Goal: Task Accomplishment & Management: Use online tool/utility

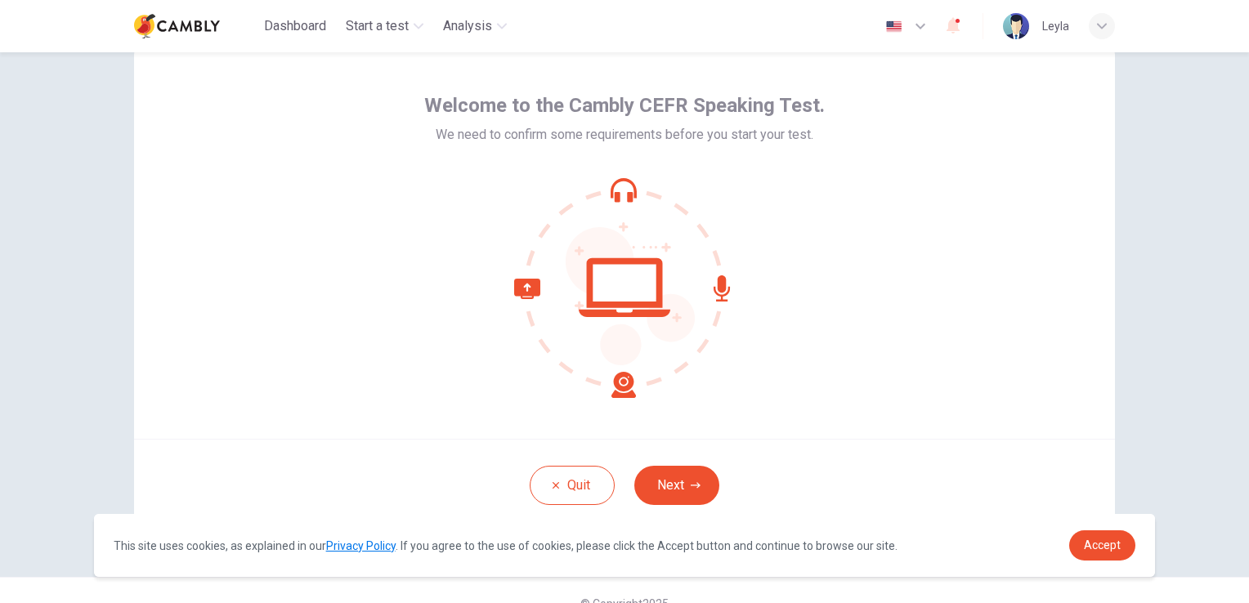
scroll to position [77, 0]
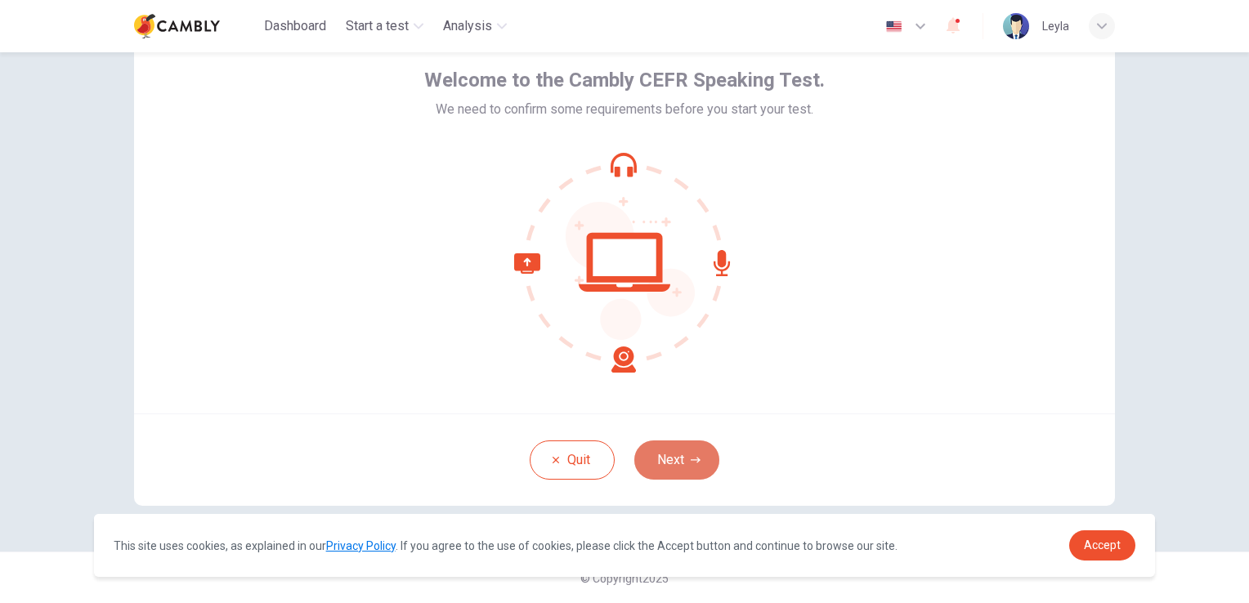
click at [652, 458] on button "Next" at bounding box center [676, 460] width 85 height 39
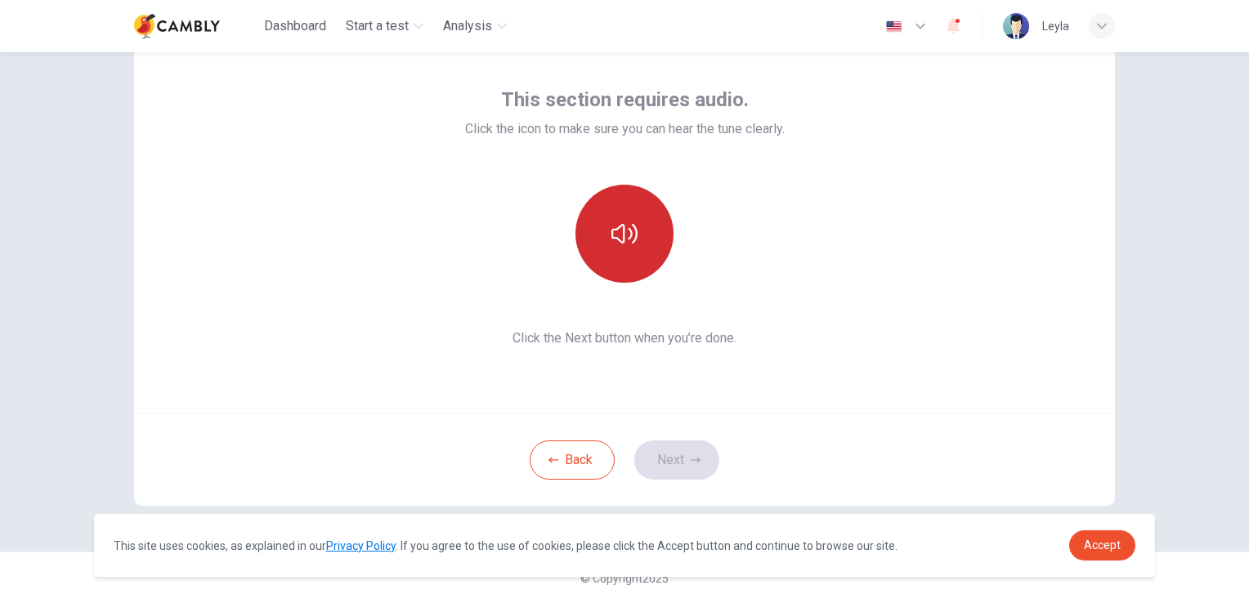
click at [634, 235] on button "button" at bounding box center [625, 234] width 98 height 98
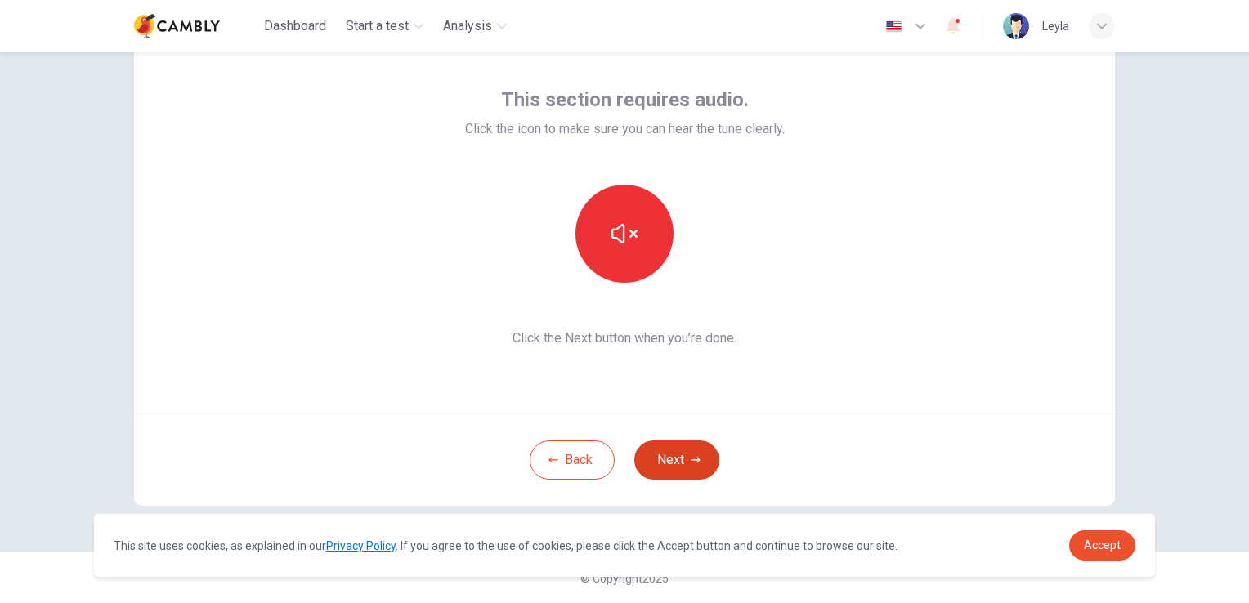
click at [684, 461] on button "Next" at bounding box center [676, 460] width 85 height 39
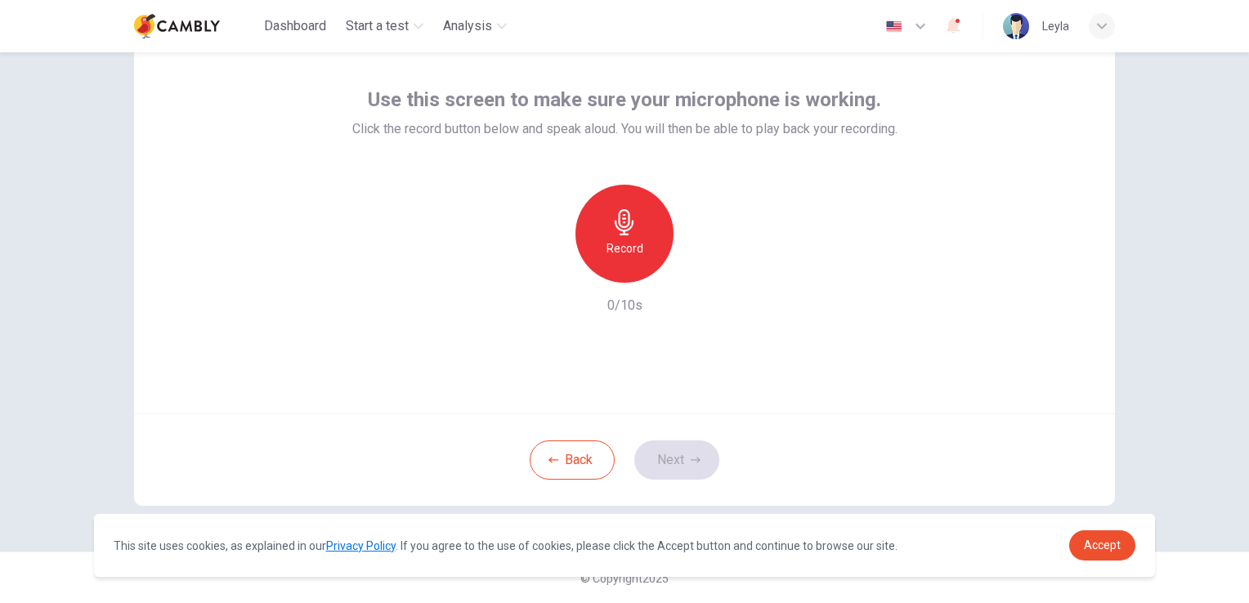
click at [621, 222] on icon "button" at bounding box center [625, 222] width 26 height 26
click at [628, 239] on h6 "Stop" at bounding box center [624, 249] width 25 height 20
click at [676, 456] on button "Next" at bounding box center [676, 460] width 85 height 39
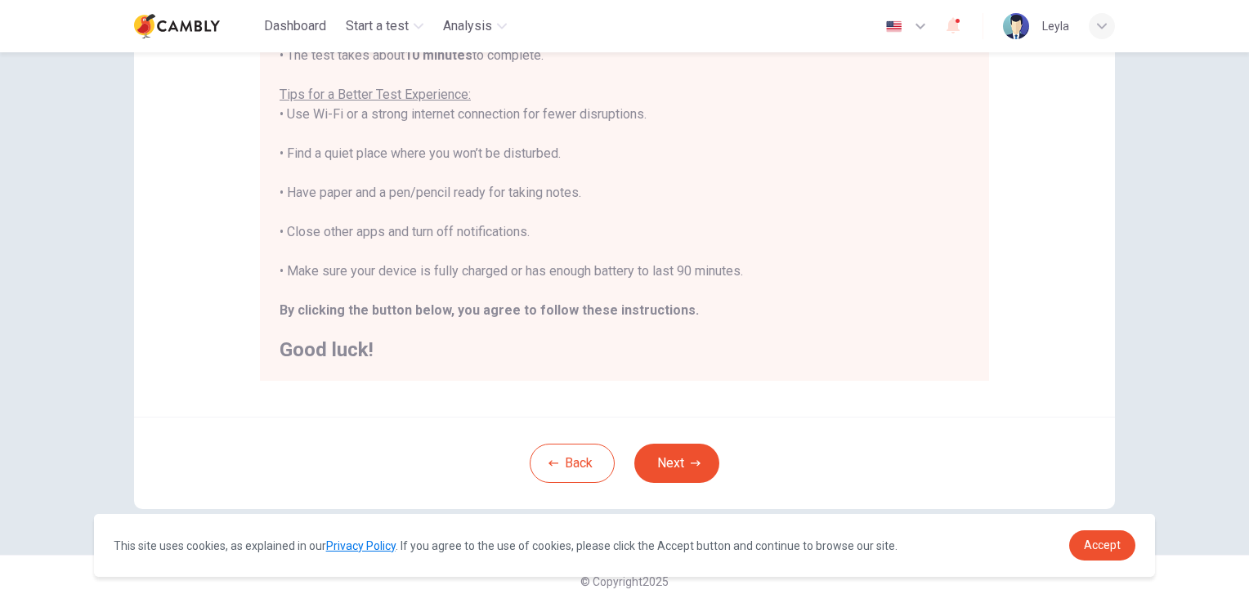
scroll to position [305, 0]
click at [684, 460] on button "Next" at bounding box center [676, 460] width 85 height 39
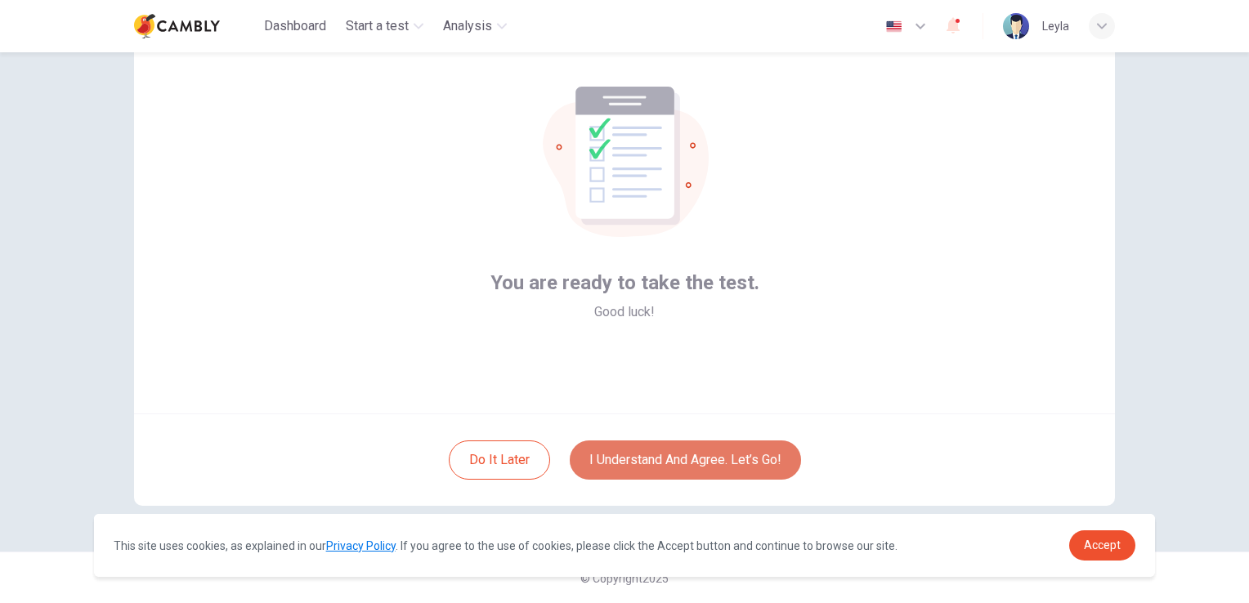
click at [666, 460] on button "I understand and agree. Let’s go!" at bounding box center [685, 460] width 231 height 39
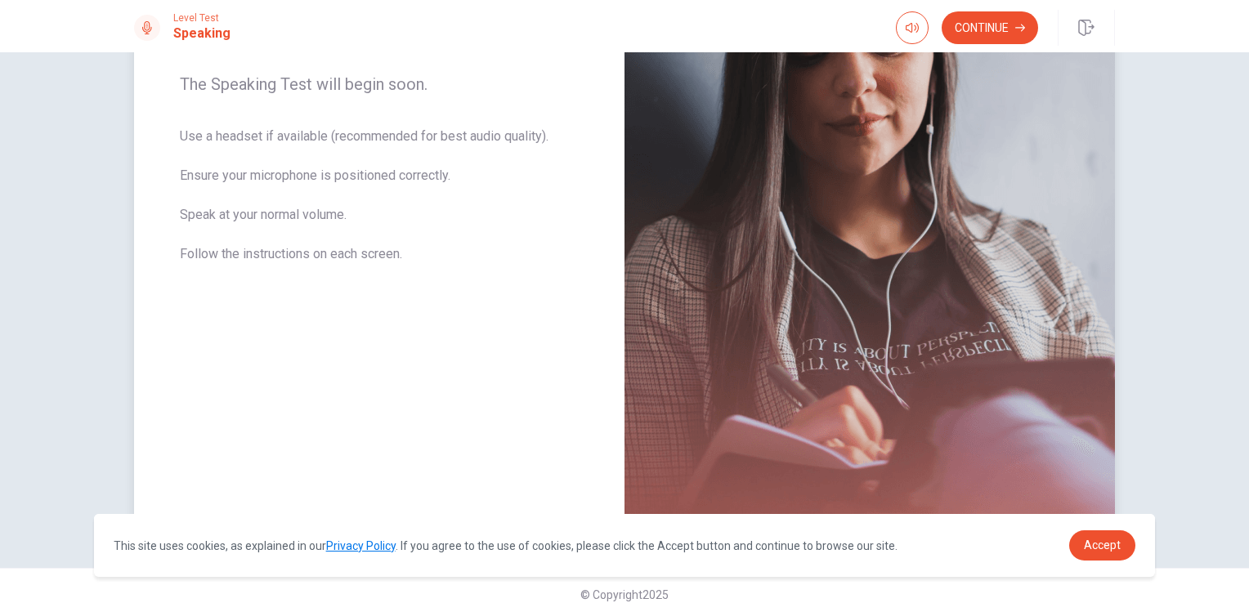
scroll to position [279, 0]
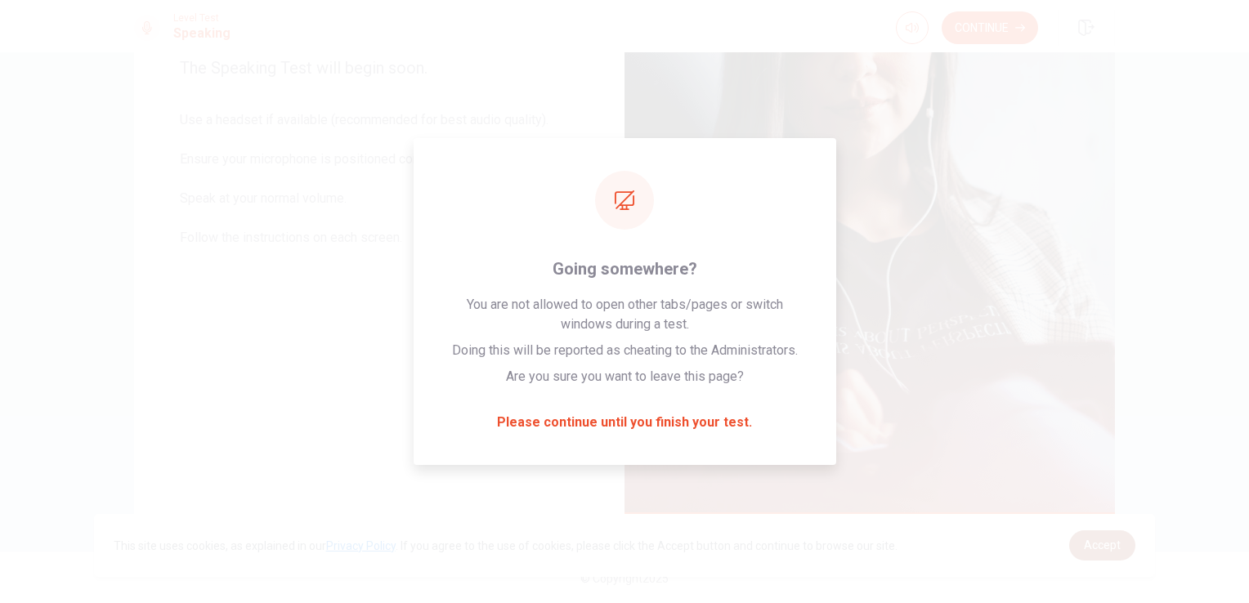
click at [1116, 540] on span "Accept" at bounding box center [1102, 545] width 37 height 13
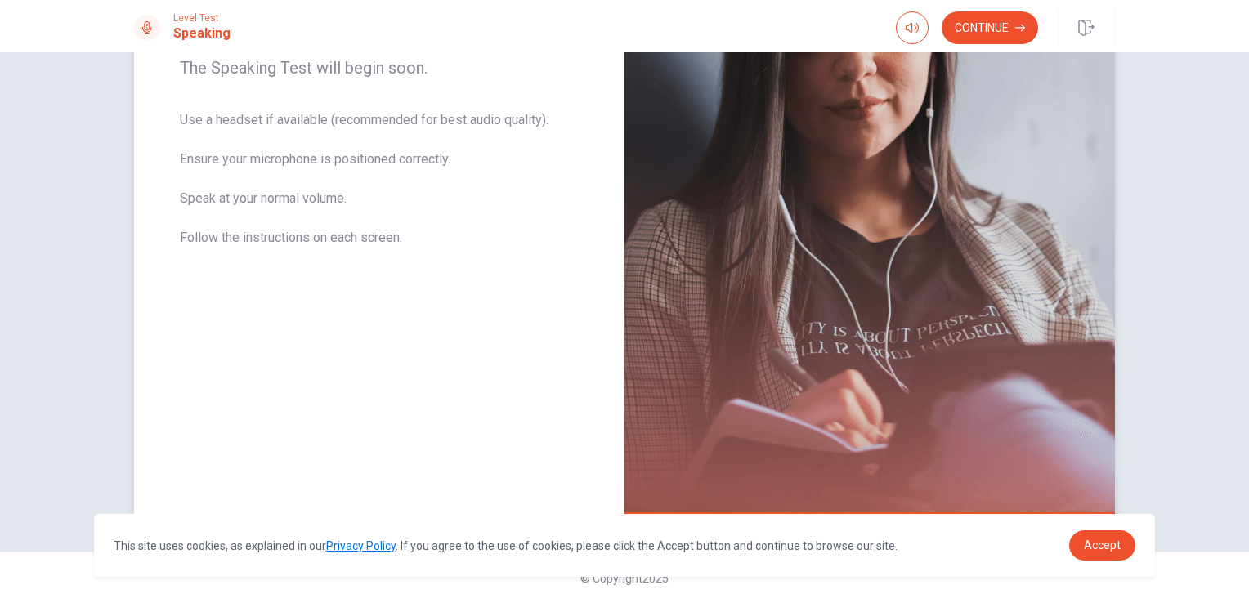
click at [903, 182] on img at bounding box center [870, 162] width 491 height 713
click at [1007, 32] on button "Continue" at bounding box center [990, 27] width 96 height 33
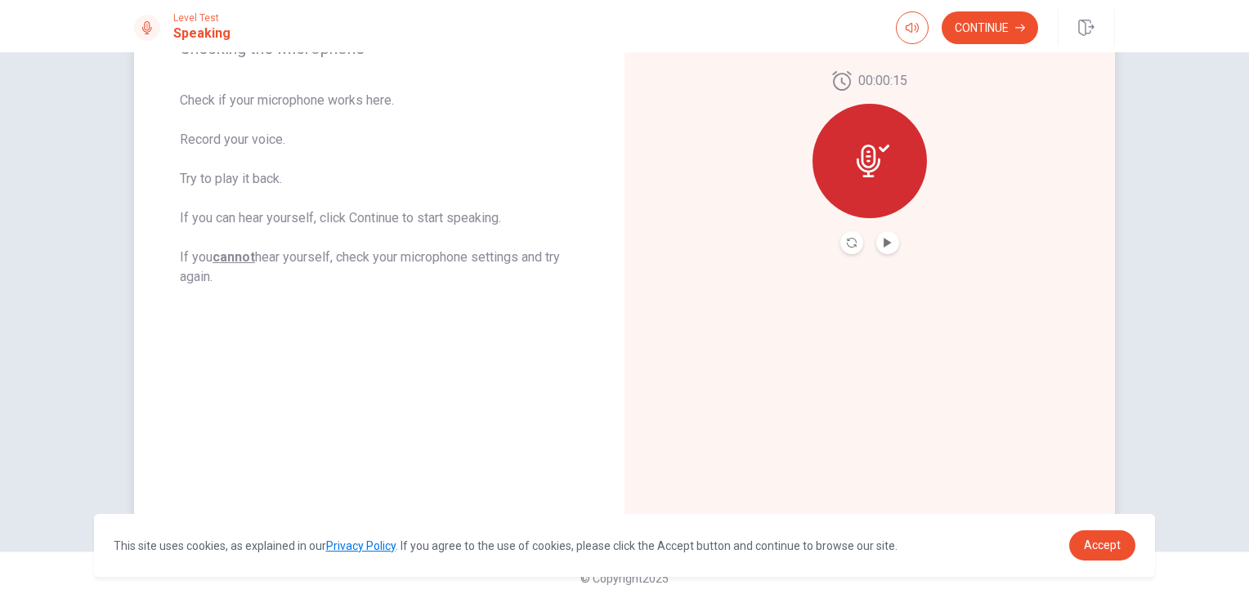
click at [877, 168] on icon at bounding box center [873, 161] width 33 height 33
click at [883, 244] on icon "Play Audio" at bounding box center [888, 243] width 10 height 10
click at [877, 166] on icon at bounding box center [873, 161] width 33 height 33
click at [886, 245] on icon "Pause Audio" at bounding box center [888, 243] width 8 height 10
click at [989, 30] on button "Continue" at bounding box center [990, 27] width 96 height 33
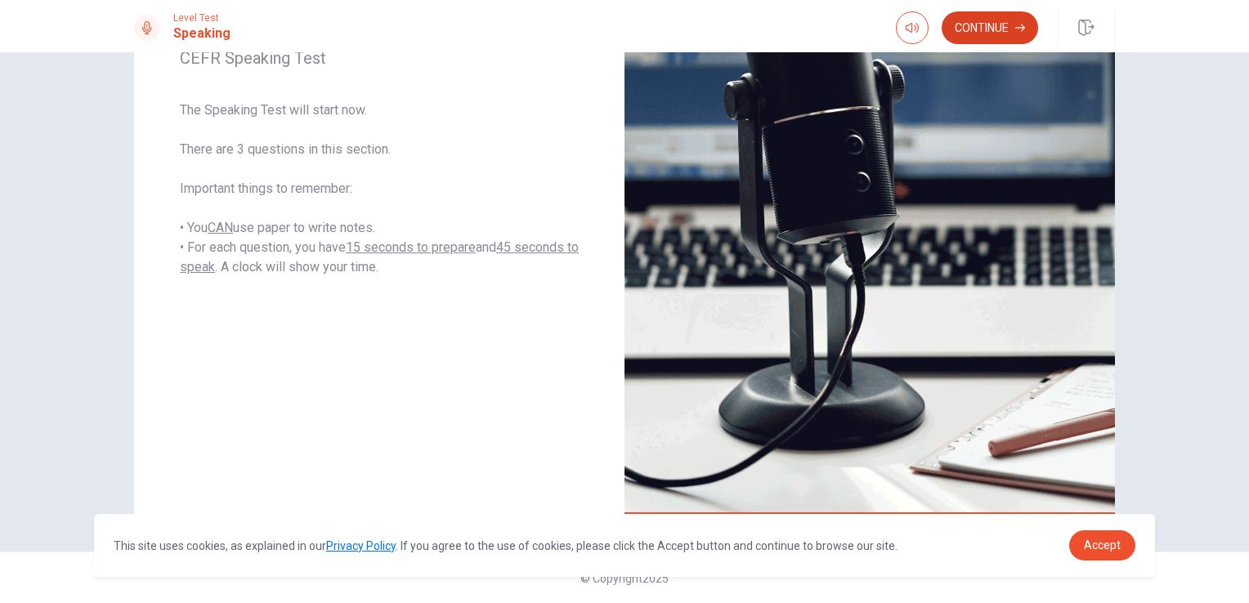
click at [1016, 33] on button "Continue" at bounding box center [990, 27] width 96 height 33
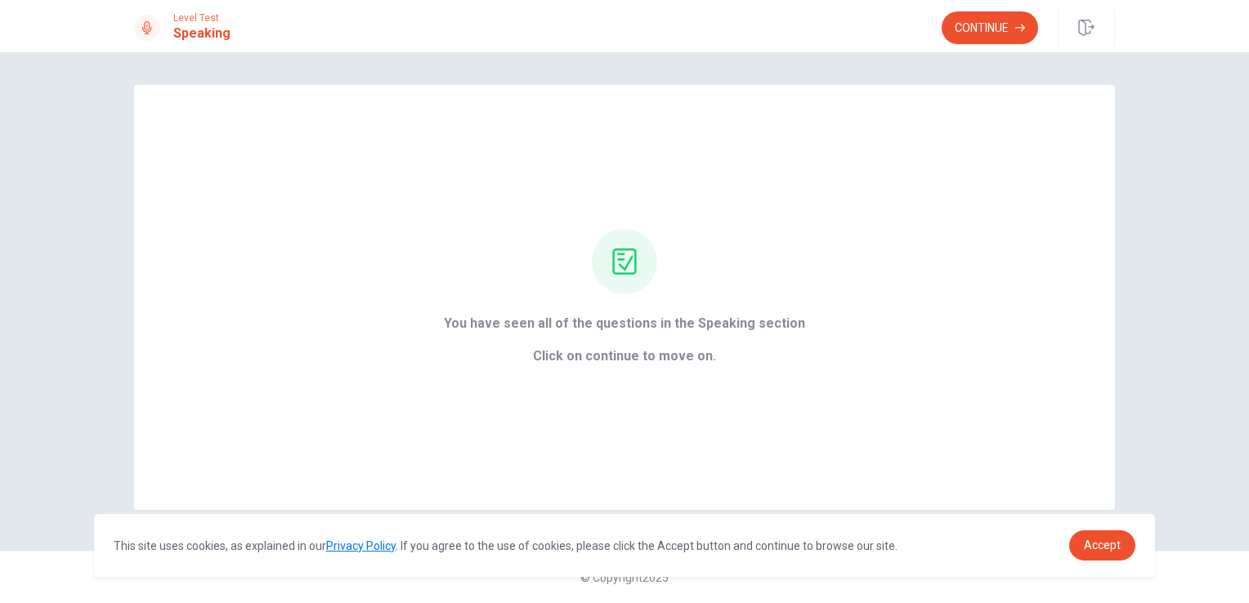
scroll to position [0, 0]
click at [1012, 28] on button "Continue" at bounding box center [990, 27] width 96 height 33
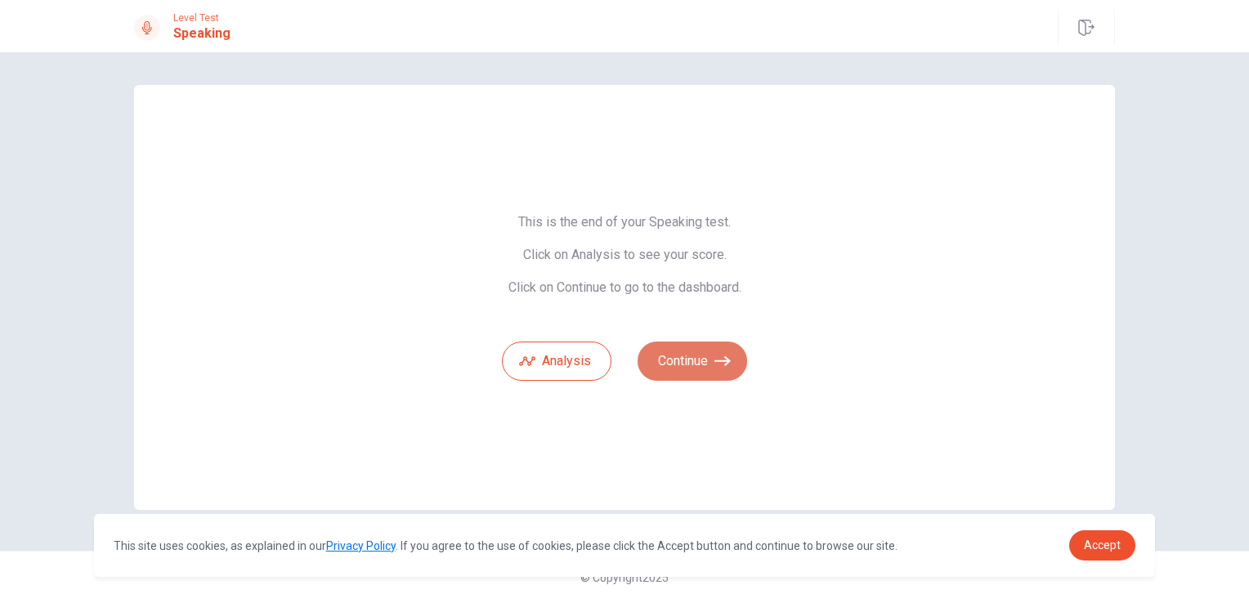
click at [702, 358] on button "Continue" at bounding box center [693, 361] width 110 height 39
